Goal: Check status: Check status

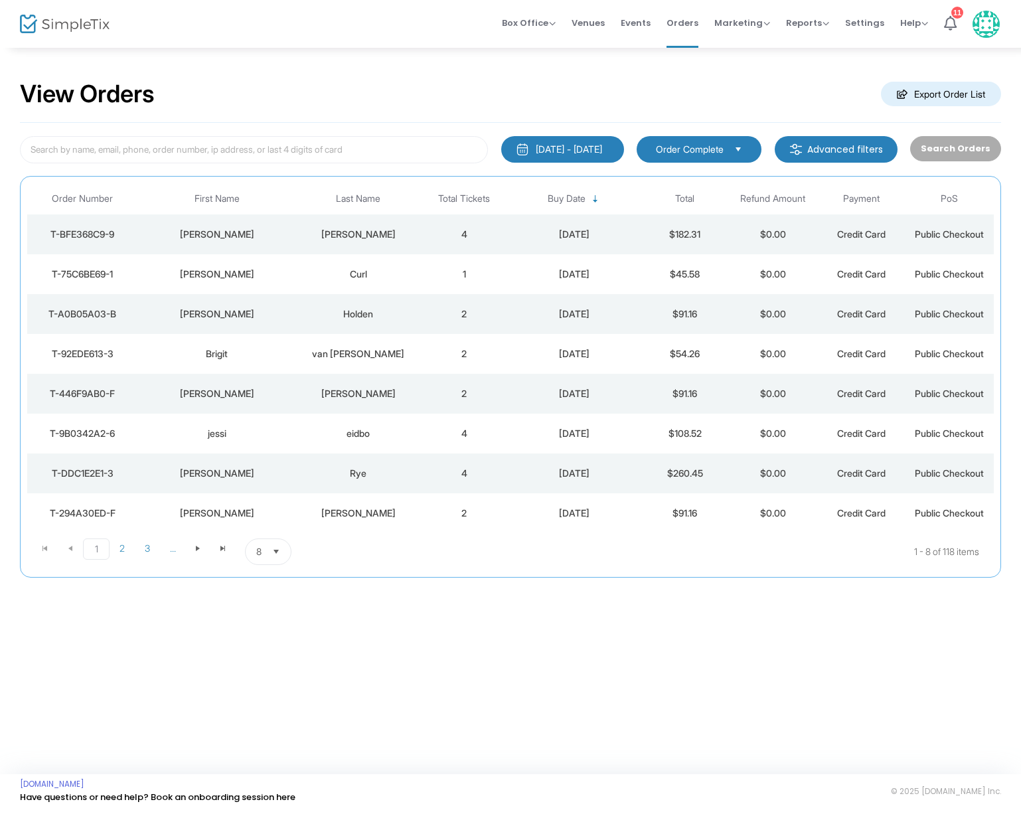
click at [354, 232] on div "[PERSON_NAME]" at bounding box center [358, 234] width 117 height 13
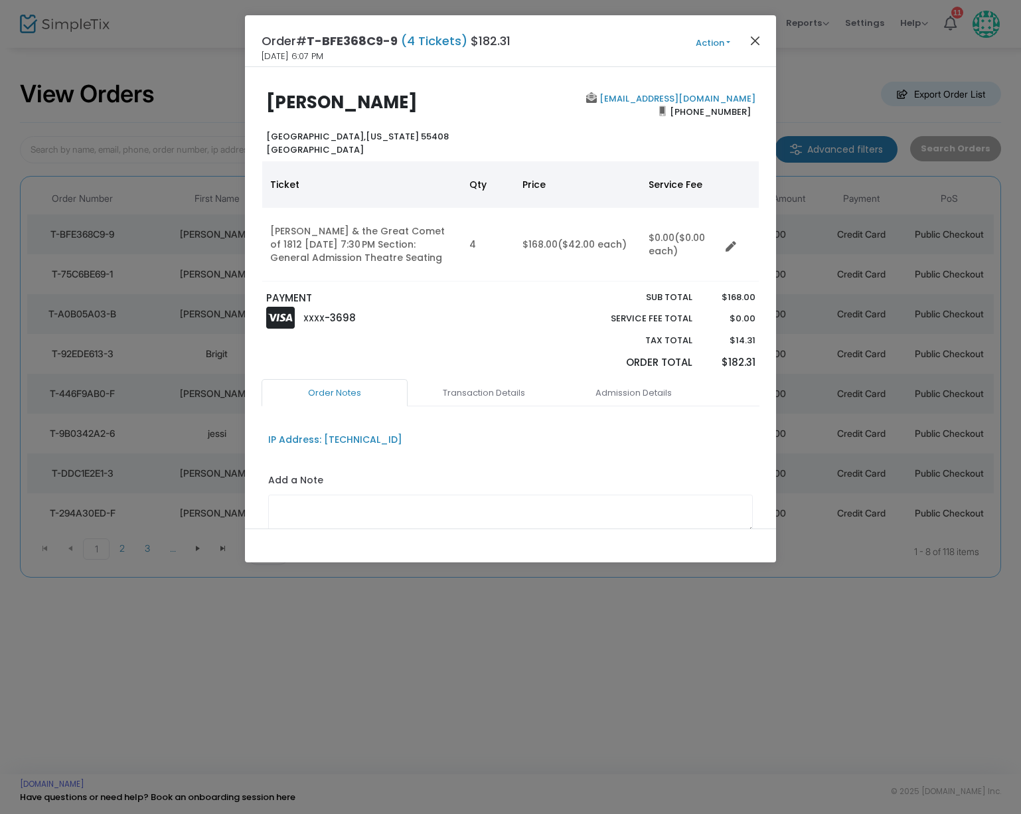
click at [755, 40] on button "Close" at bounding box center [755, 40] width 17 height 17
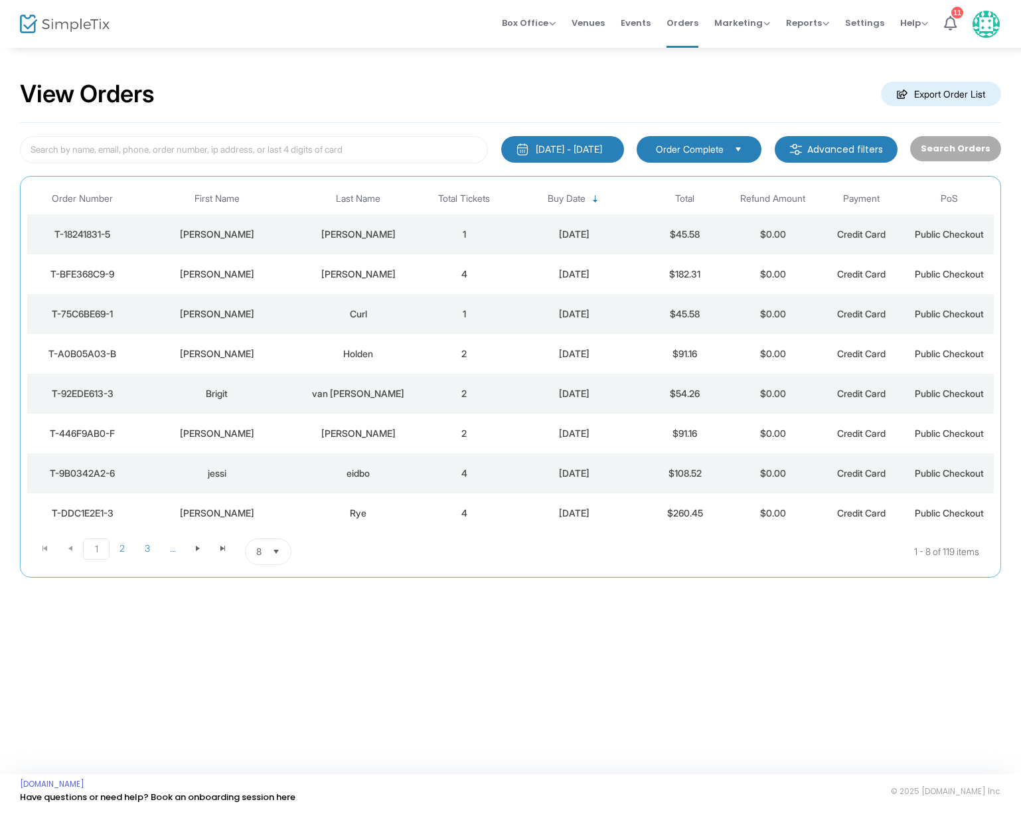
click at [385, 234] on div "Dunning" at bounding box center [358, 234] width 117 height 13
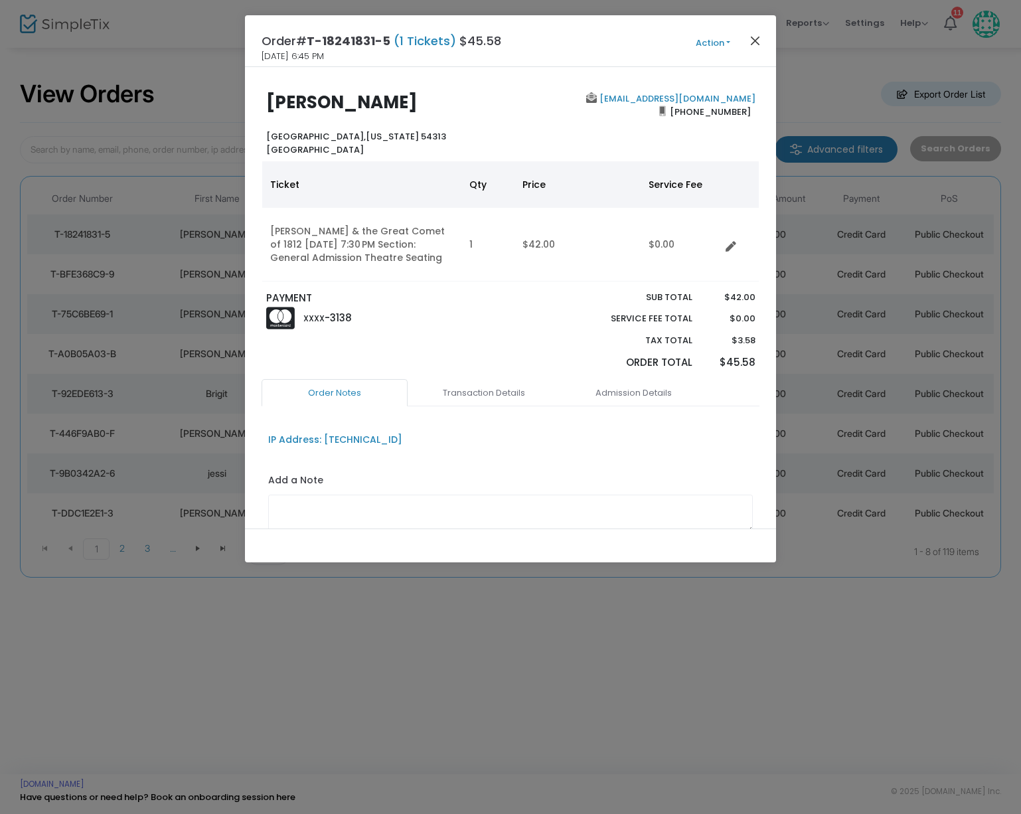
click at [756, 35] on button "Close" at bounding box center [755, 40] width 17 height 17
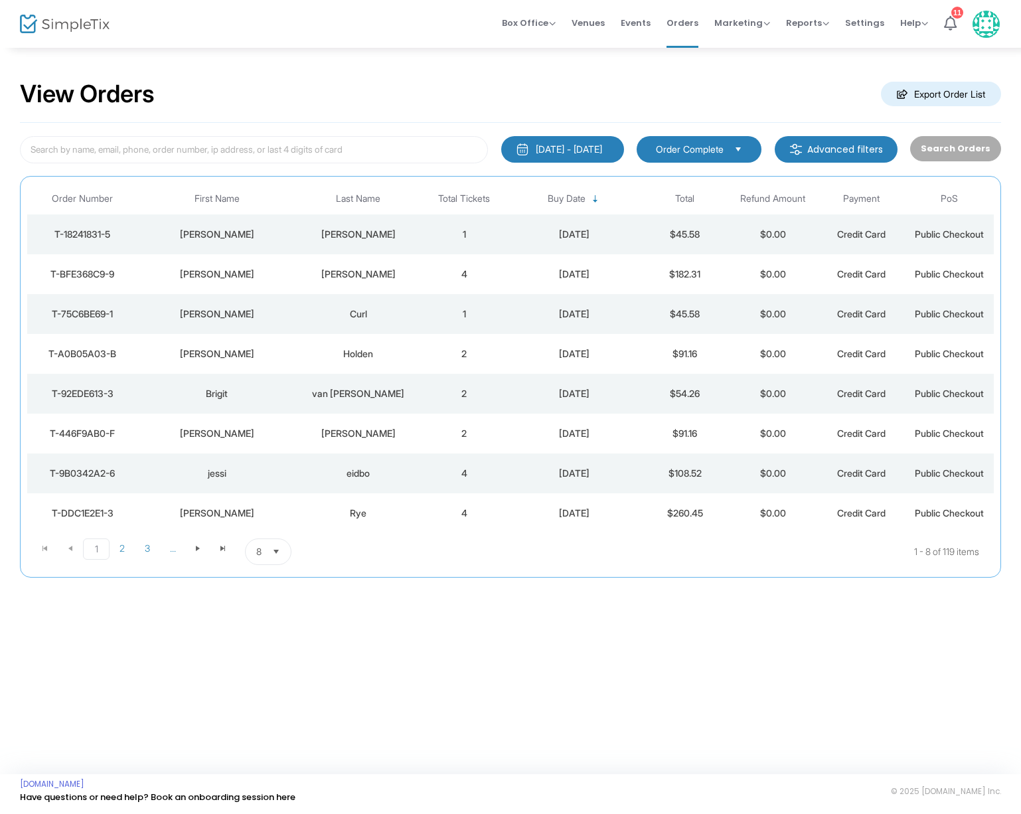
click at [340, 230] on div "[PERSON_NAME]" at bounding box center [358, 234] width 117 height 13
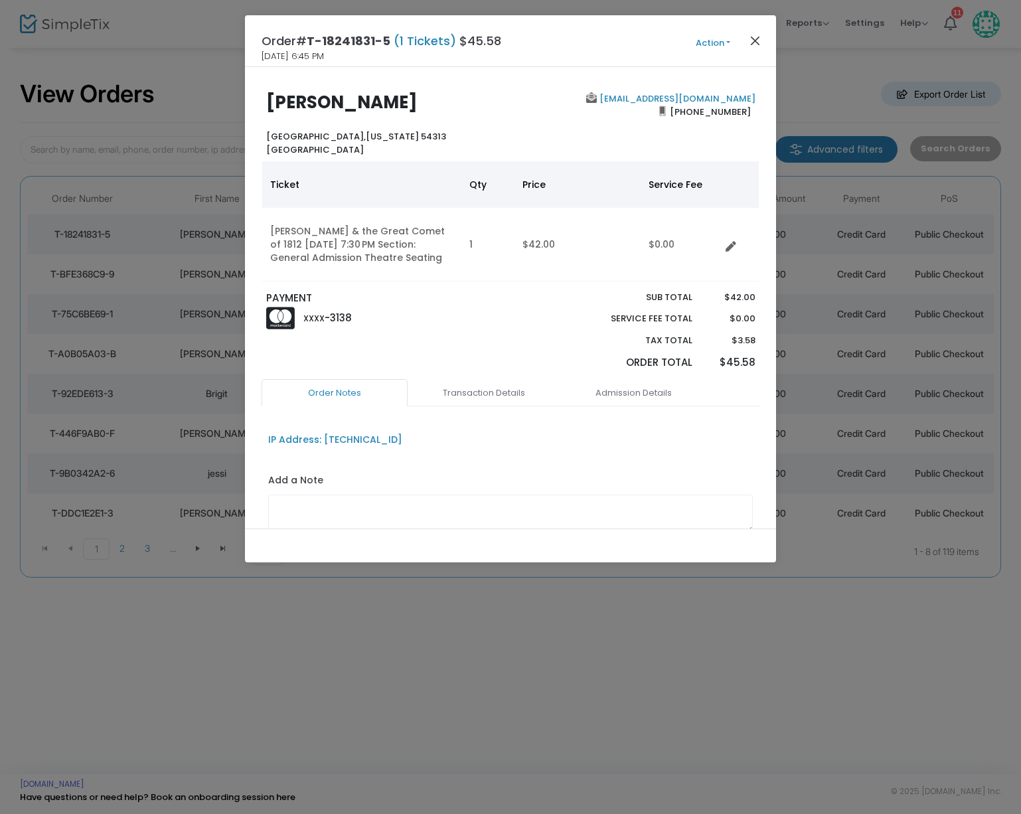
click at [754, 42] on button "Close" at bounding box center [755, 40] width 17 height 17
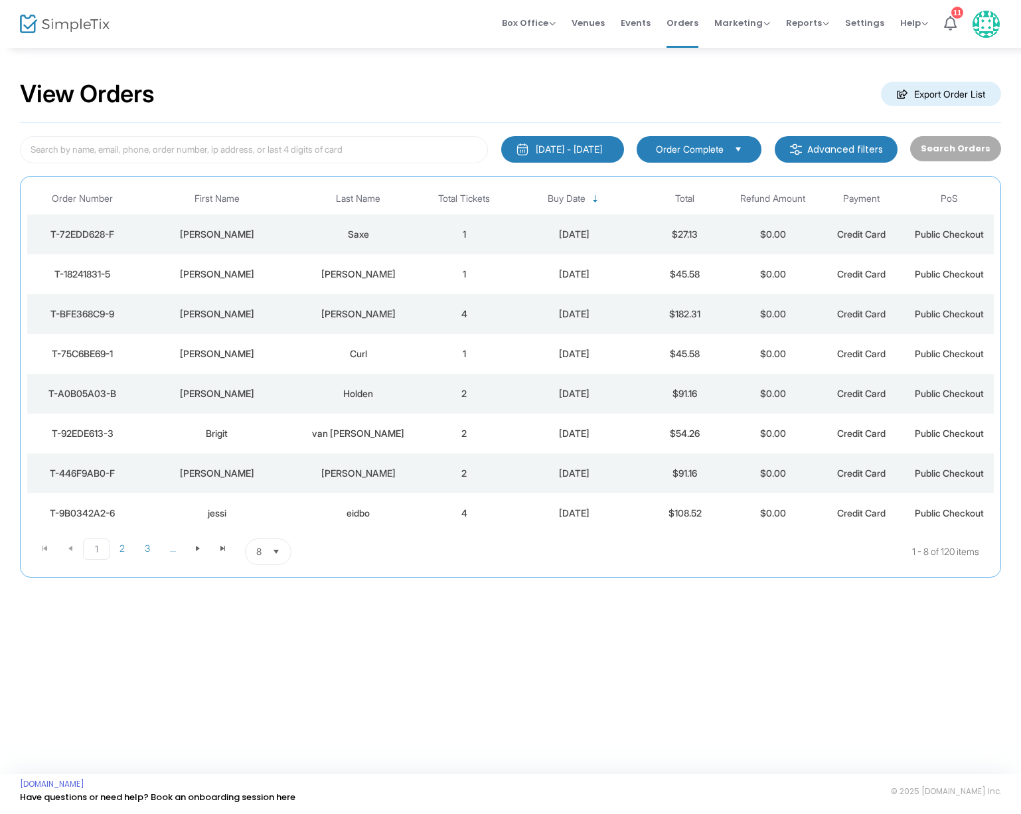
click at [358, 234] on div "Saxe" at bounding box center [358, 234] width 117 height 13
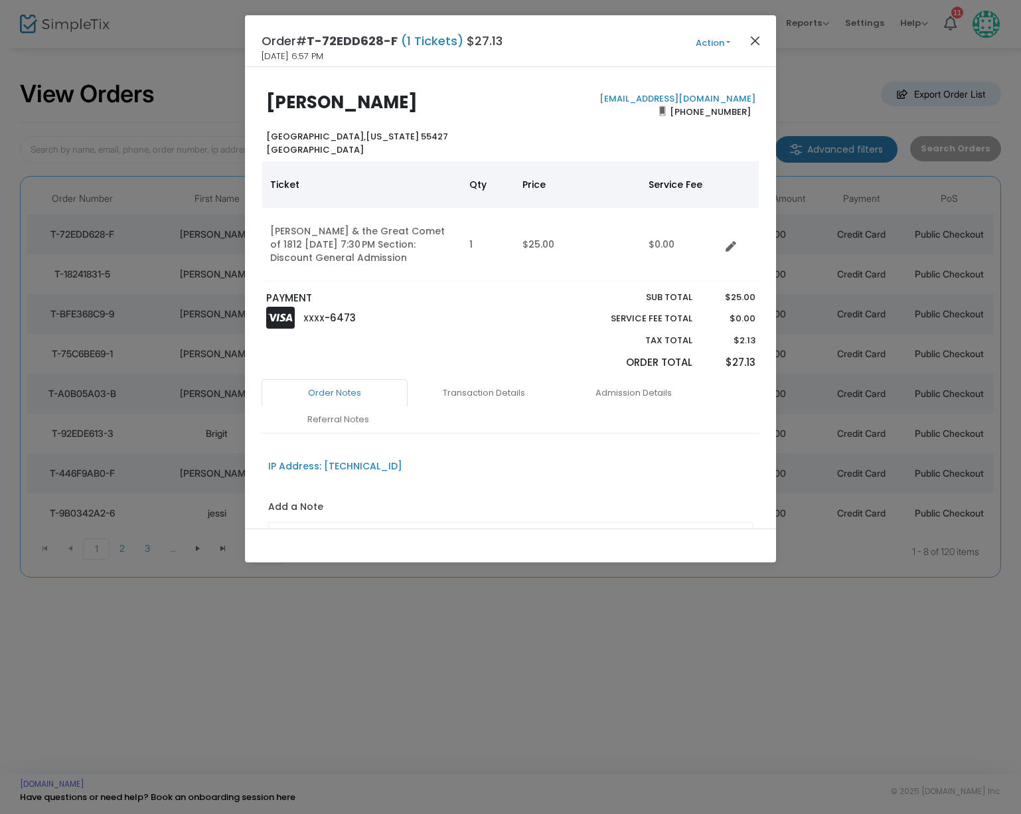
click at [753, 39] on button "Close" at bounding box center [755, 40] width 17 height 17
